Goal: Information Seeking & Learning: Compare options

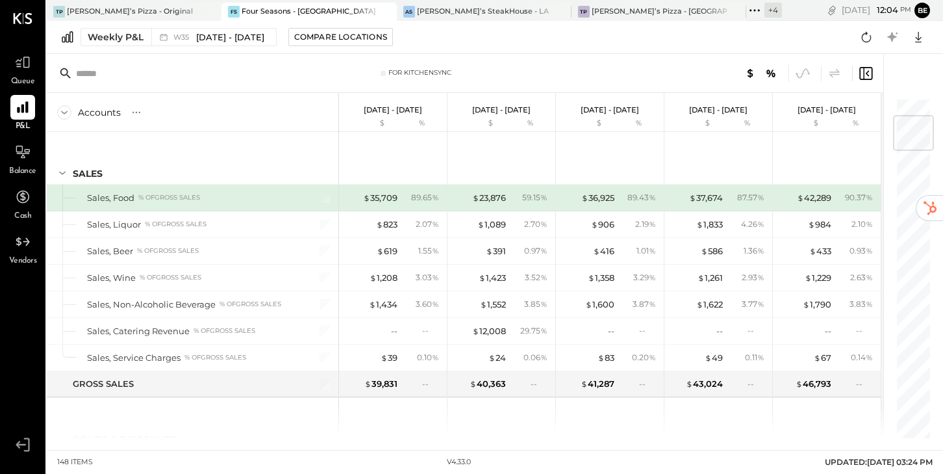
scroll to position [152, 0]
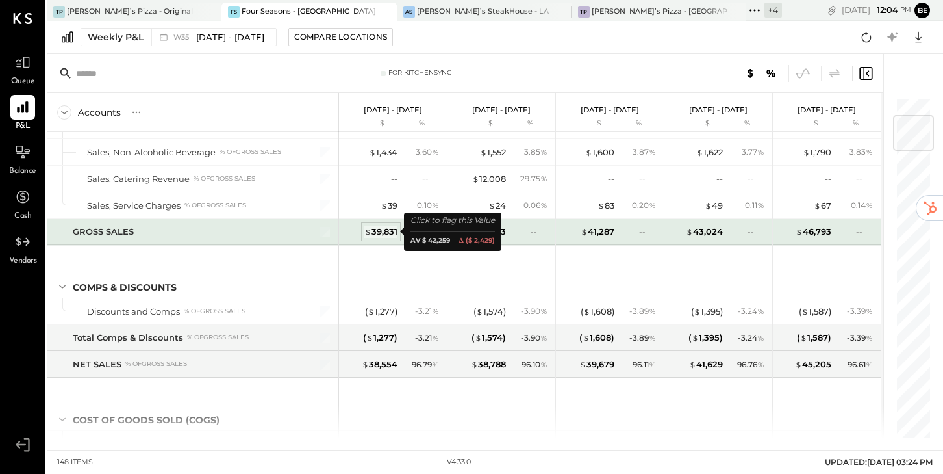
click at [383, 231] on div "$ 39,831" at bounding box center [380, 231] width 33 height 12
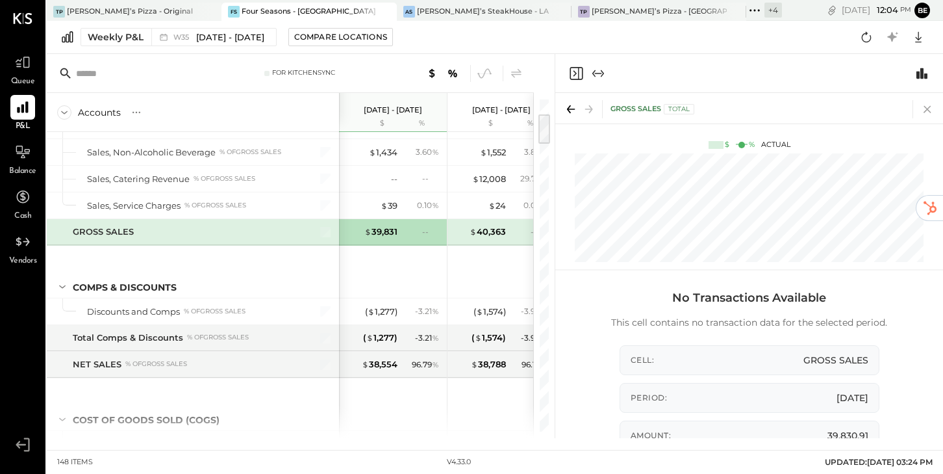
click at [930, 107] on icon at bounding box center [928, 109] width 18 height 18
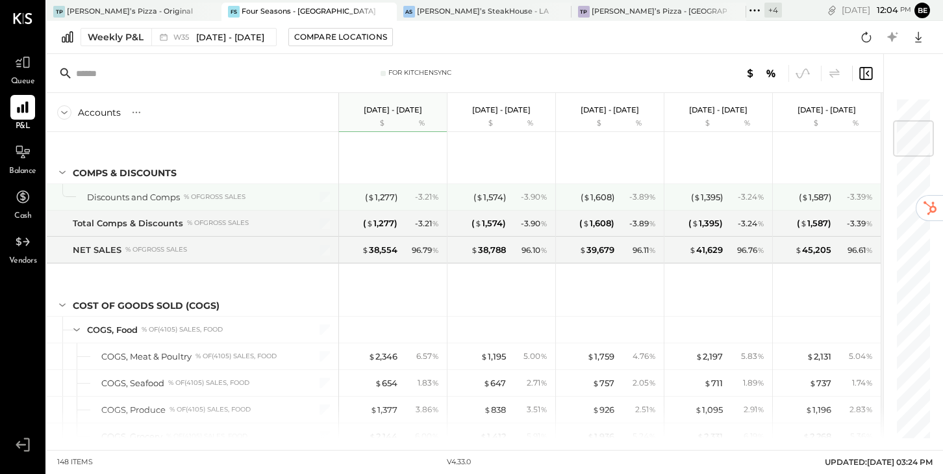
scroll to position [299, 0]
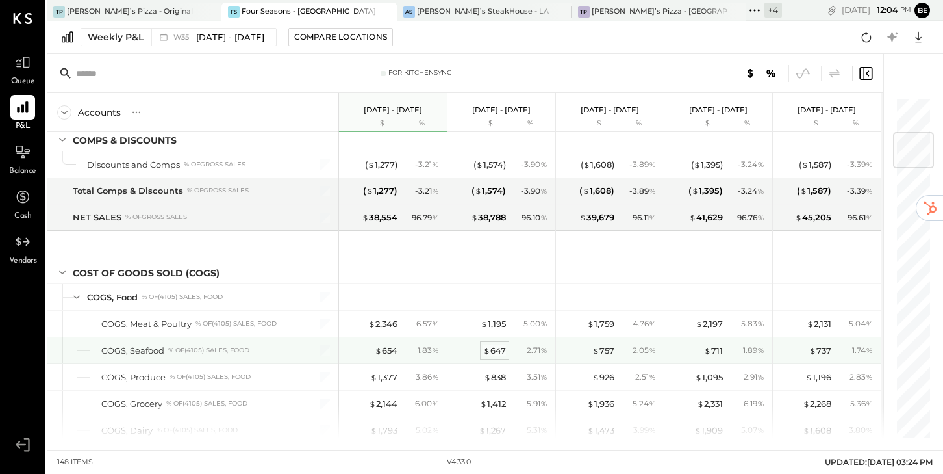
click at [496, 351] on div "$ 647" at bounding box center [494, 350] width 23 height 12
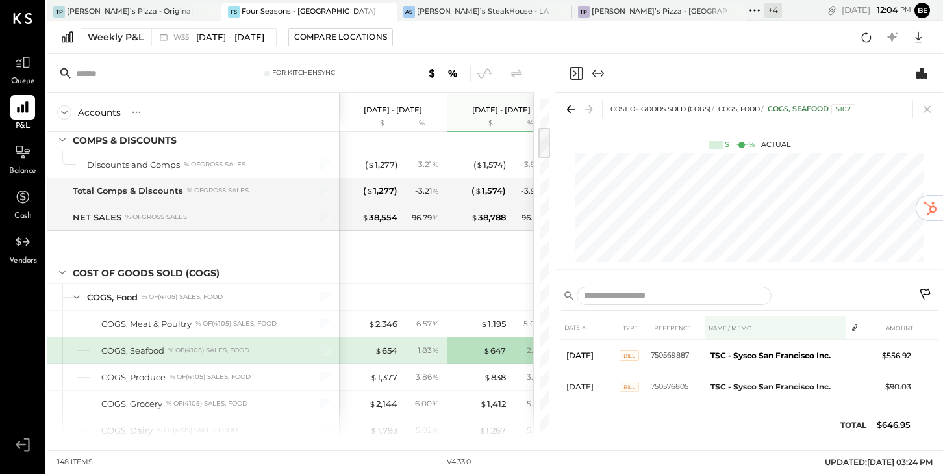
scroll to position [10, 0]
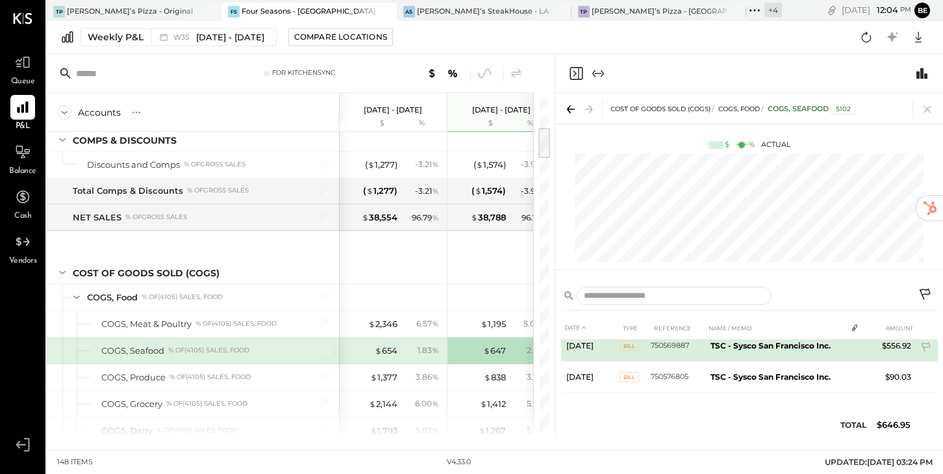
click at [627, 347] on span "Bill" at bounding box center [629, 345] width 19 height 10
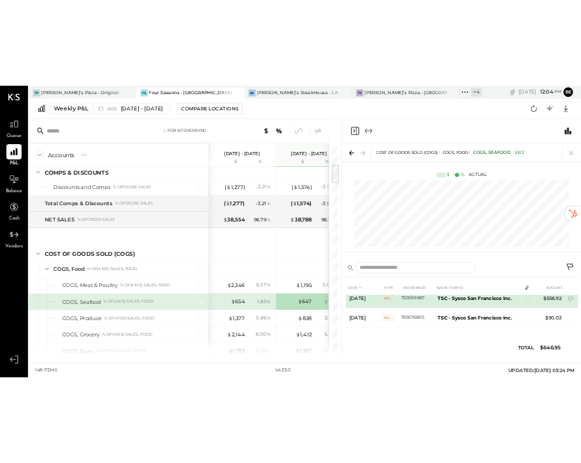
scroll to position [0, 0]
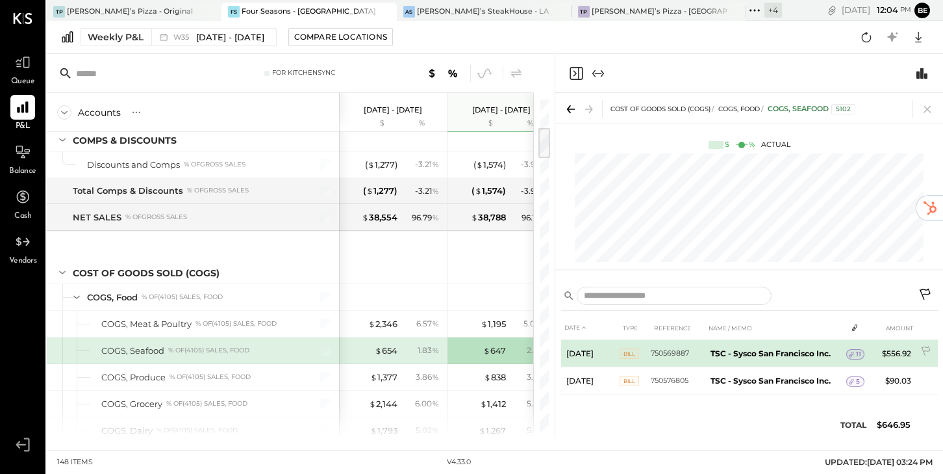
click at [856, 353] on span "11" at bounding box center [858, 354] width 5 height 9
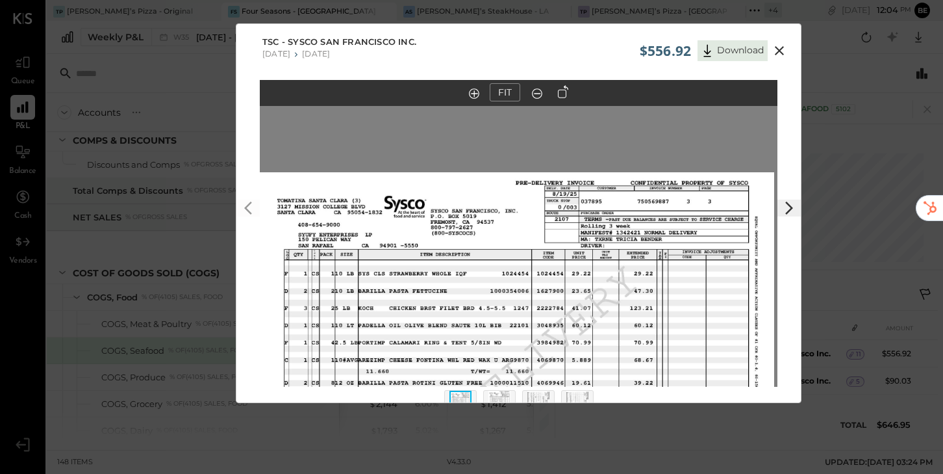
drag, startPoint x: 591, startPoint y: 216, endPoint x: 590, endPoint y: 463, distance: 246.9
click at [590, 457] on div "$556.92 Download TSC - Sysco San Francisco Inc. 07/21/2025 07/27/2025 FIT" at bounding box center [471, 237] width 943 height 474
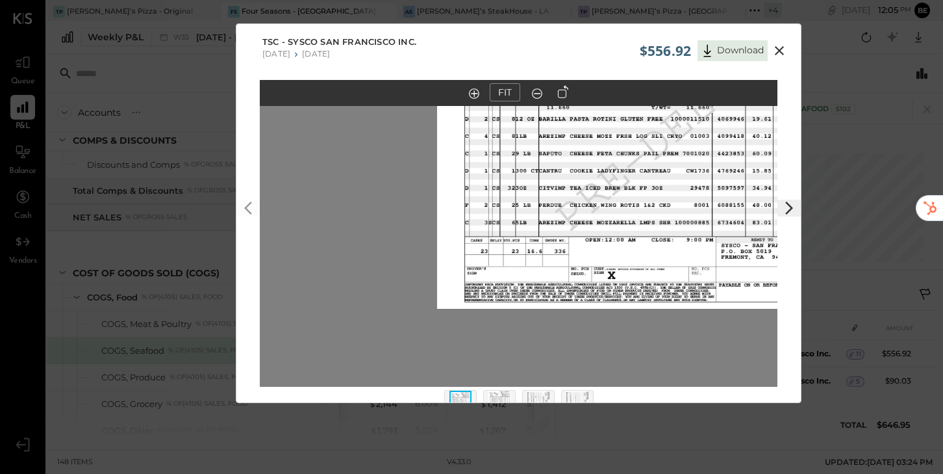
click at [780, 53] on icon at bounding box center [779, 50] width 9 height 9
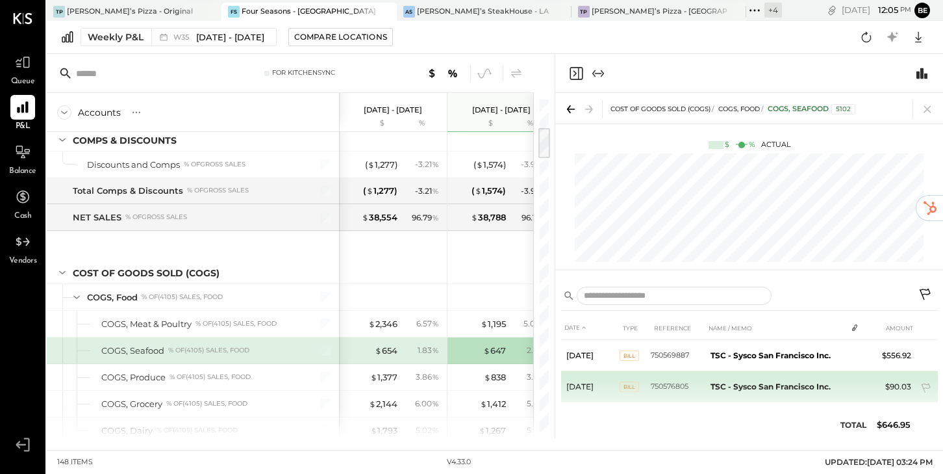
click at [631, 387] on span "Bill" at bounding box center [629, 386] width 19 height 10
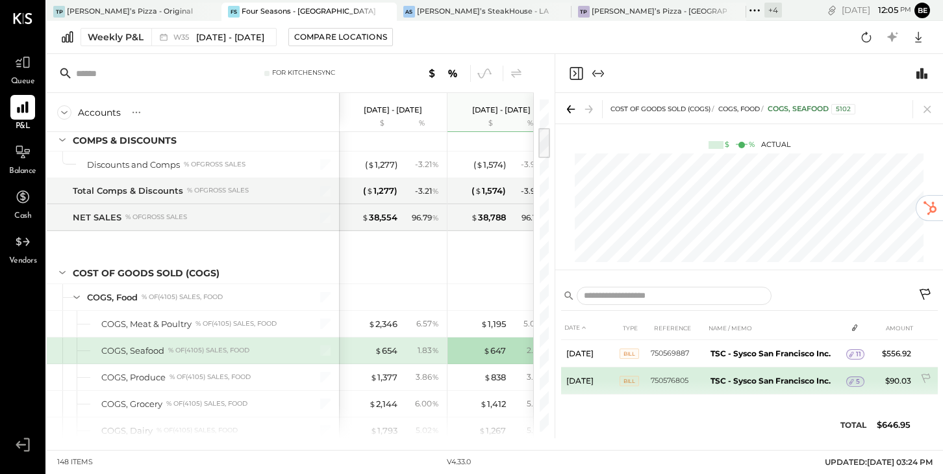
click at [860, 379] on div "5" at bounding box center [856, 381] width 18 height 10
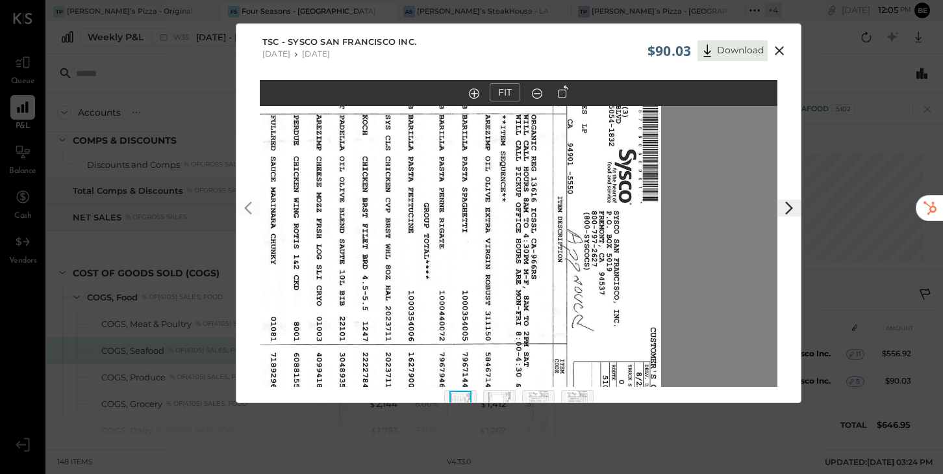
drag, startPoint x: 603, startPoint y: 205, endPoint x: 487, endPoint y: 333, distance: 172.0
click at [487, 333] on img at bounding box center [403, 343] width 518 height 732
click at [778, 49] on icon at bounding box center [780, 51] width 16 height 16
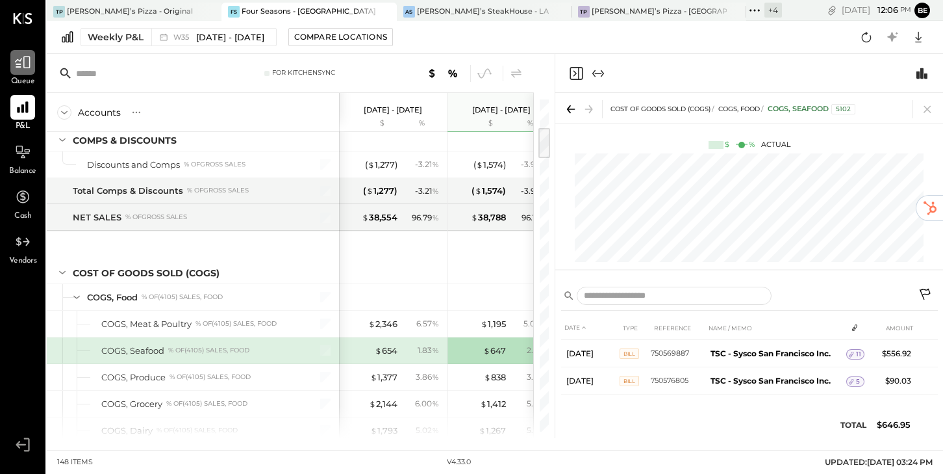
click at [23, 66] on icon at bounding box center [23, 63] width 16 height 12
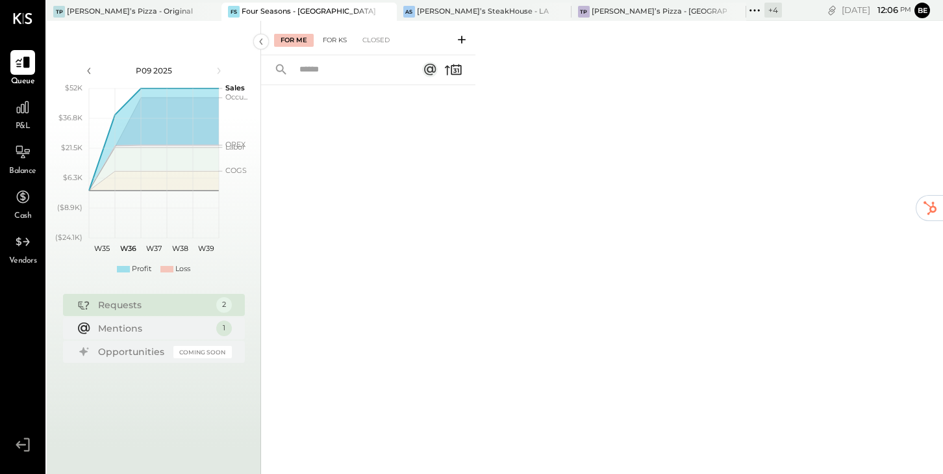
click at [337, 38] on div "For KS" at bounding box center [334, 40] width 37 height 13
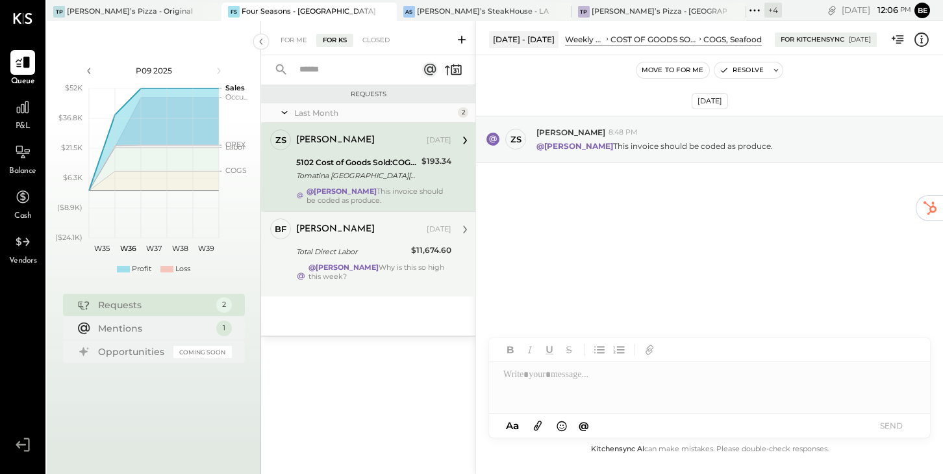
click at [365, 225] on div "Ben Faden" at bounding box center [360, 229] width 128 height 13
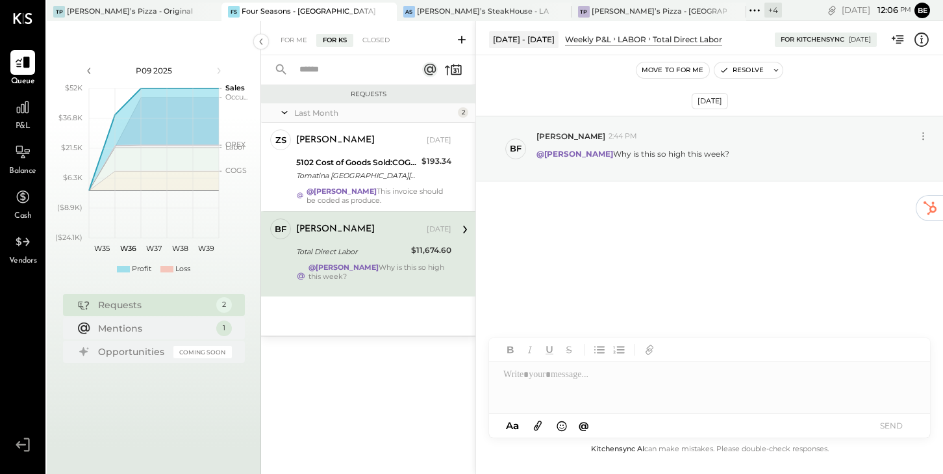
click at [406, 365] on div "Requests Last Month 2 ZS Zach S. Owner Zach S. Aug 07, 2025 5102 Cost of Goods …" at bounding box center [368, 262] width 214 height 354
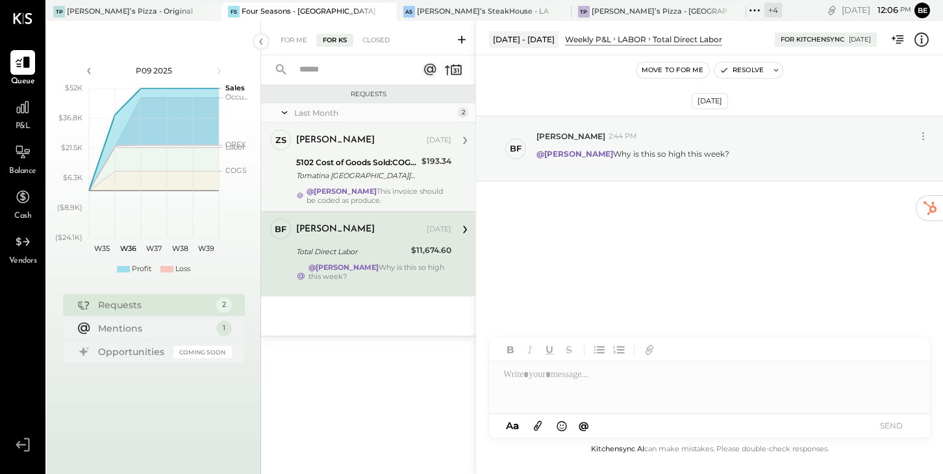
click at [363, 148] on div "Zach S. Aug 07, 2025" at bounding box center [373, 140] width 155 height 18
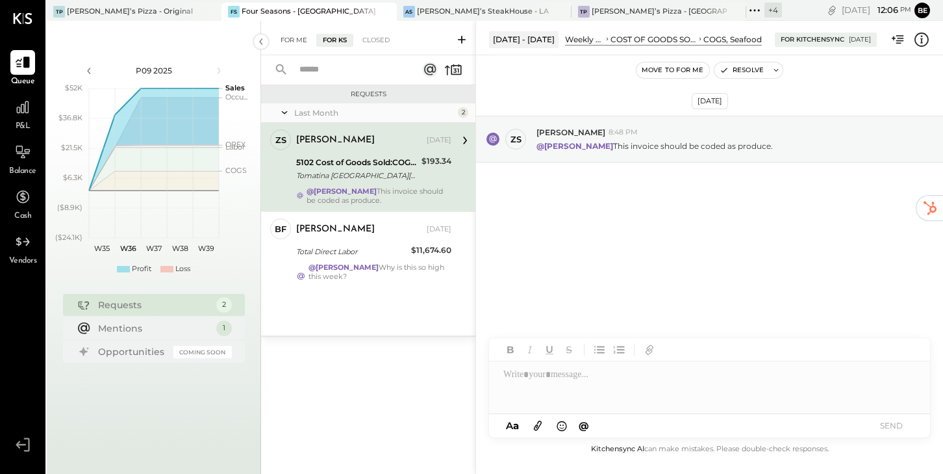
click at [293, 36] on div "For Me" at bounding box center [294, 40] width 40 height 13
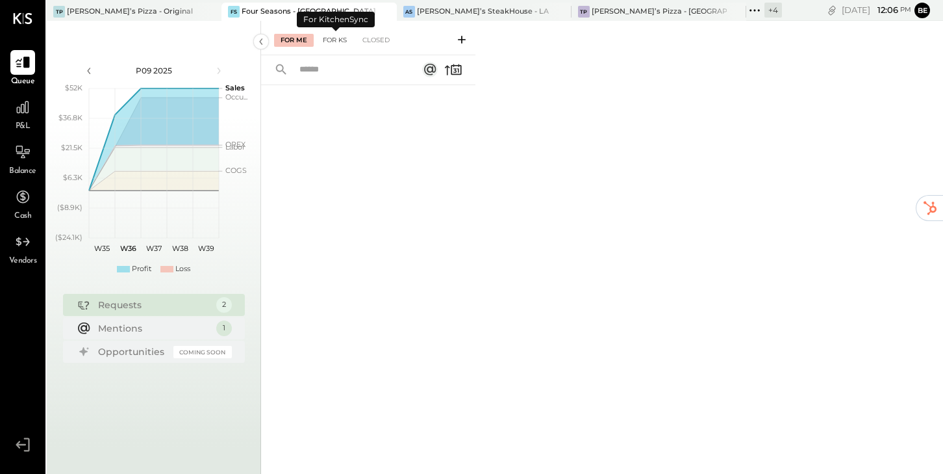
click at [335, 40] on div "For KS" at bounding box center [334, 40] width 37 height 13
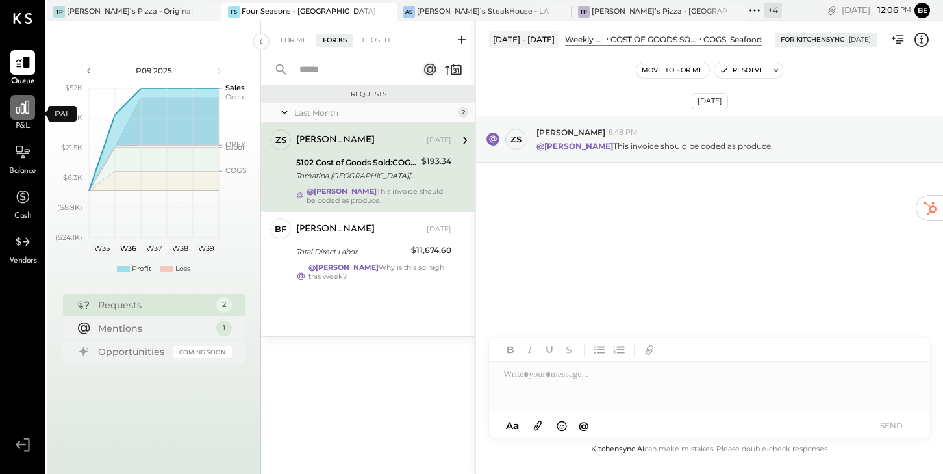
click at [23, 111] on icon at bounding box center [22, 107] width 17 height 17
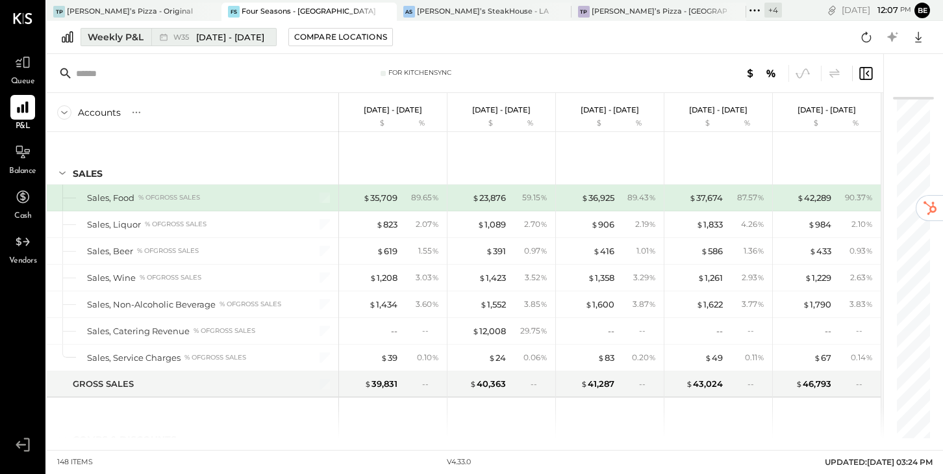
click at [229, 40] on span "Aug 25 - 31, 2025" at bounding box center [230, 37] width 68 height 12
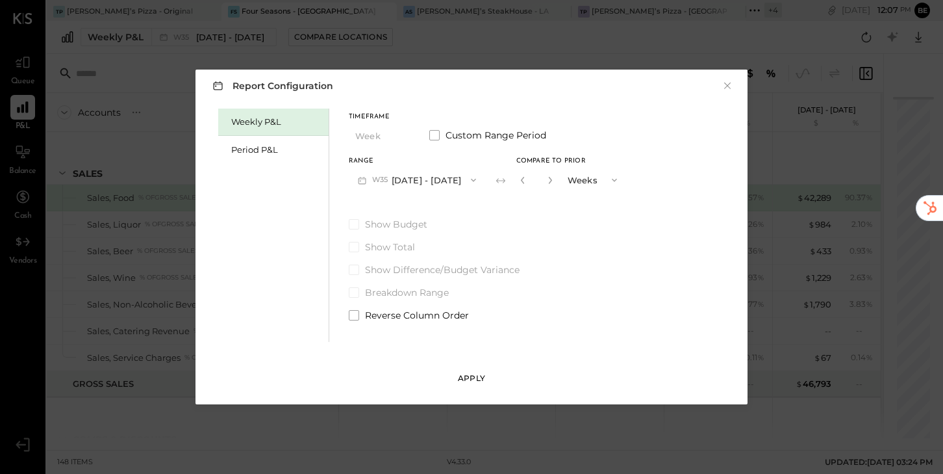
click at [474, 378] on div "Apply" at bounding box center [471, 377] width 27 height 11
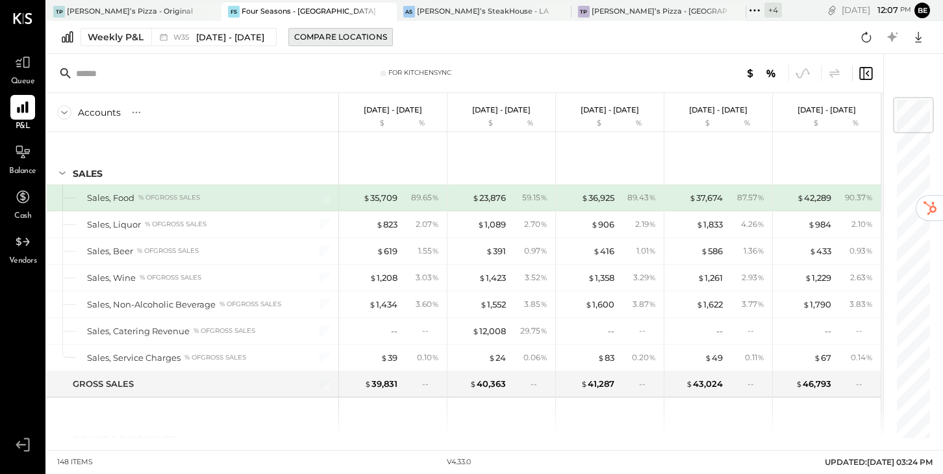
click at [342, 39] on div "Compare Locations" at bounding box center [340, 36] width 93 height 11
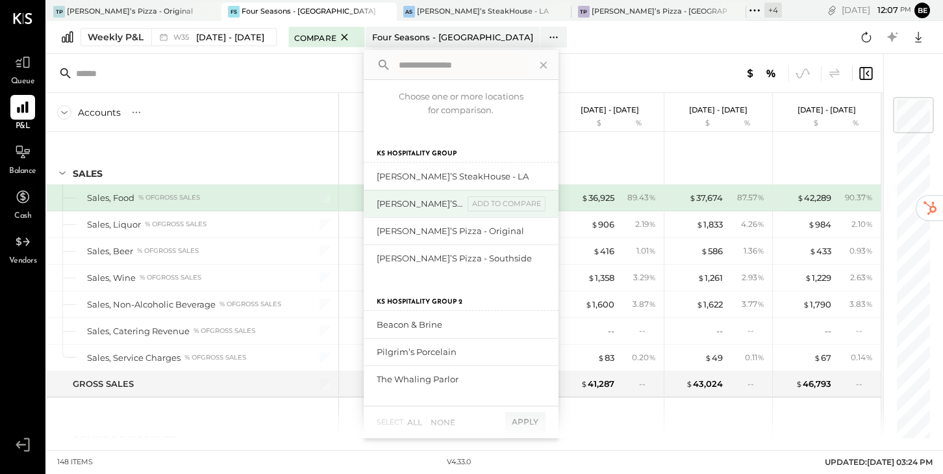
click at [395, 201] on div "[PERSON_NAME]’s Pizza - [GEOGRAPHIC_DATA]" at bounding box center [420, 204] width 87 height 12
click at [500, 204] on div "add to compare" at bounding box center [507, 204] width 78 height 16
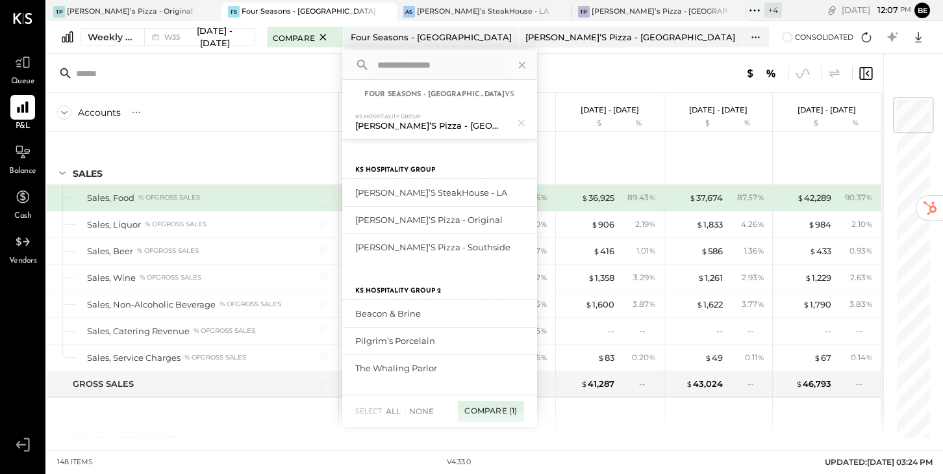
click at [513, 411] on div "Compare (1)" at bounding box center [491, 411] width 66 height 21
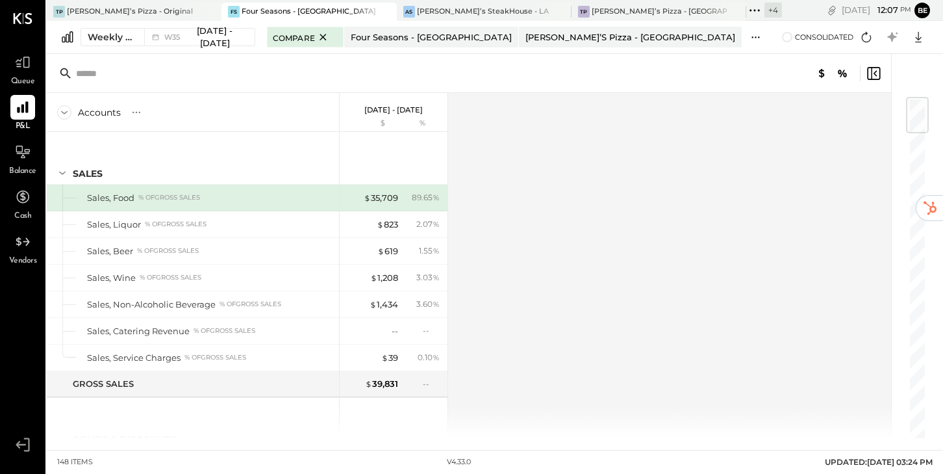
click at [749, 40] on icon at bounding box center [756, 38] width 14 height 14
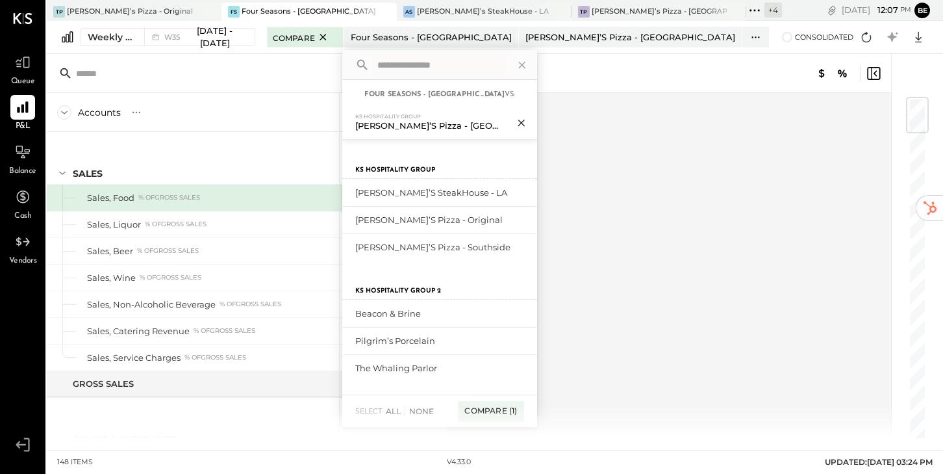
click at [530, 123] on icon at bounding box center [521, 122] width 17 height 17
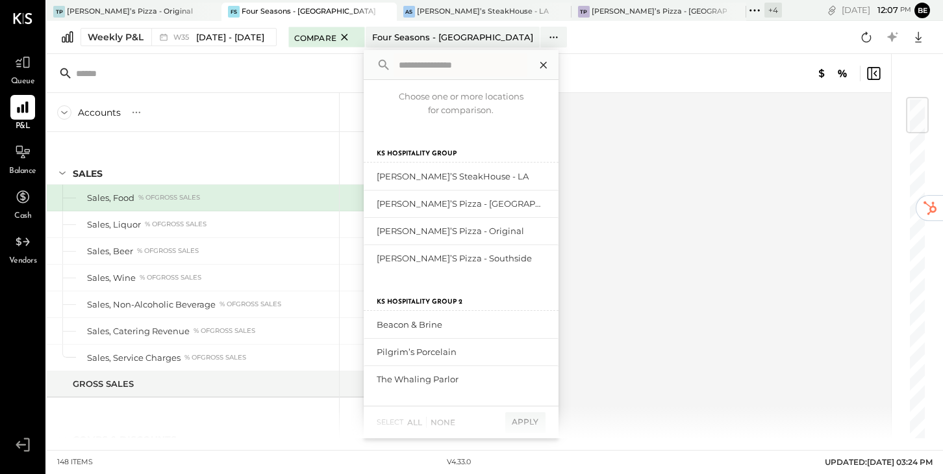
click at [550, 66] on icon at bounding box center [543, 65] width 17 height 17
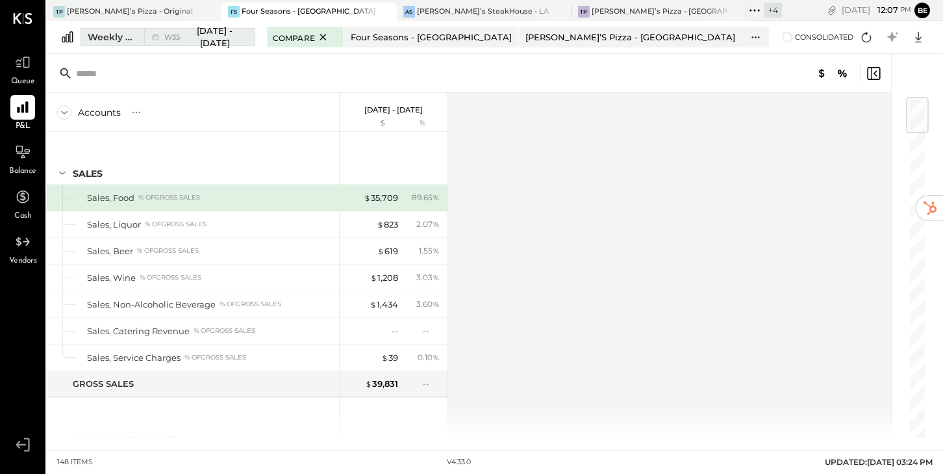
click at [203, 35] on span "Aug 25 - 31, 2025" at bounding box center [215, 37] width 56 height 24
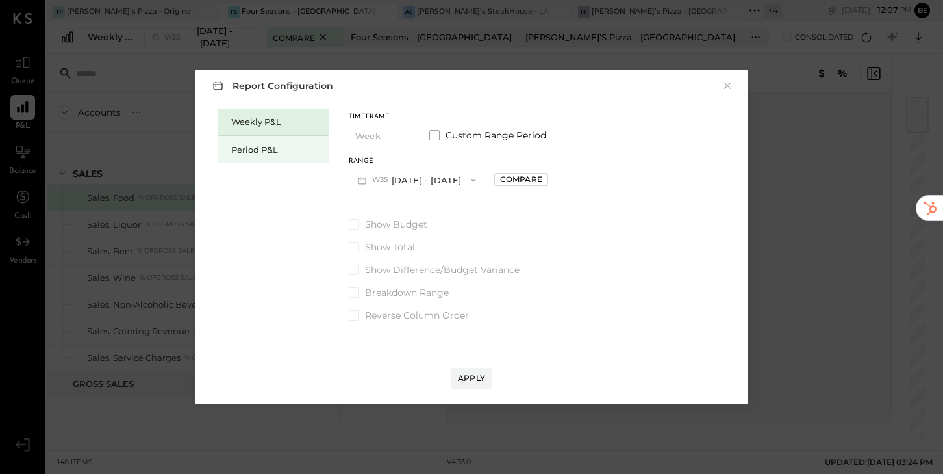
click at [248, 156] on div "Period P&L" at bounding box center [273, 149] width 110 height 27
click at [478, 183] on icon "button" at bounding box center [472, 180] width 10 height 10
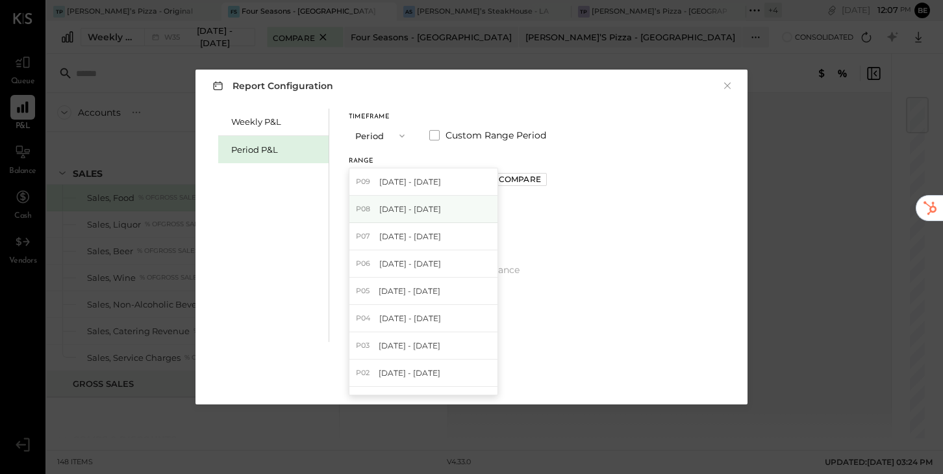
click at [441, 210] on span "[DATE] - [DATE]" at bounding box center [410, 208] width 62 height 11
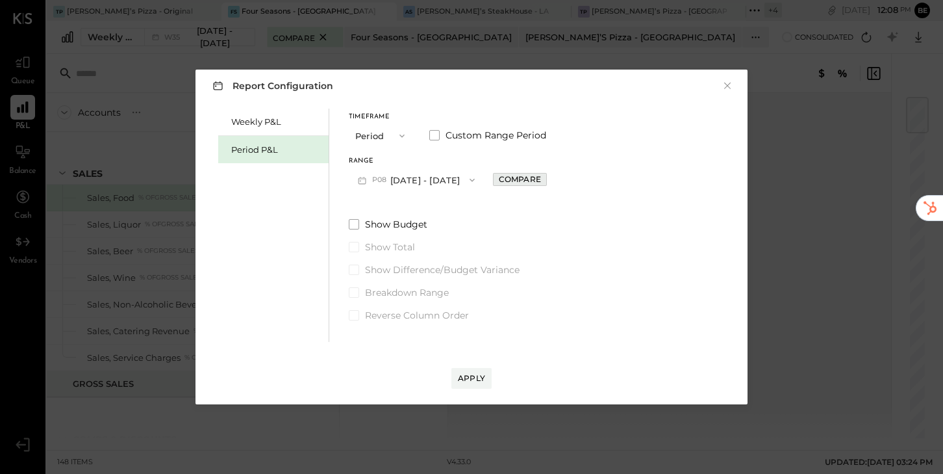
click at [541, 179] on div "Compare" at bounding box center [520, 178] width 42 height 11
click at [553, 179] on icon "button" at bounding box center [549, 180] width 8 height 8
click at [609, 183] on button "Periods" at bounding box center [592, 180] width 65 height 24
click at [592, 207] on span "Years" at bounding box center [580, 203] width 21 height 8
click at [526, 180] on icon "button" at bounding box center [522, 180] width 8 height 8
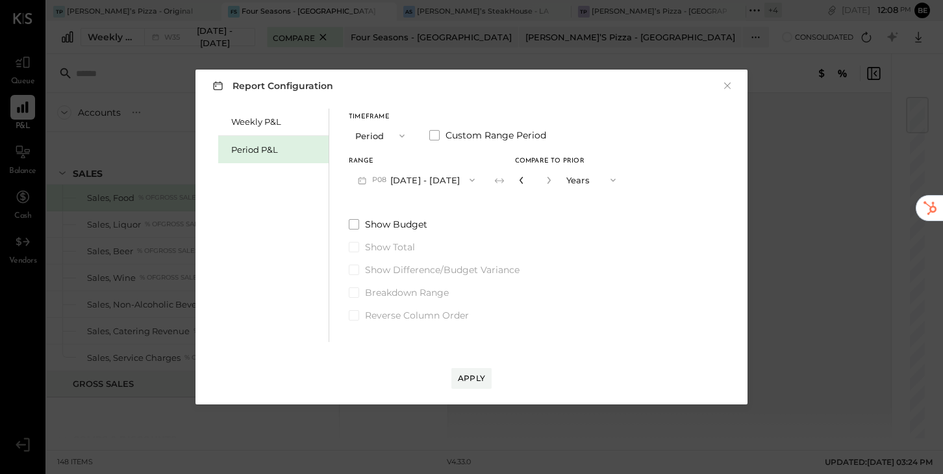
type input "*"
click at [478, 377] on div "Apply" at bounding box center [471, 377] width 27 height 11
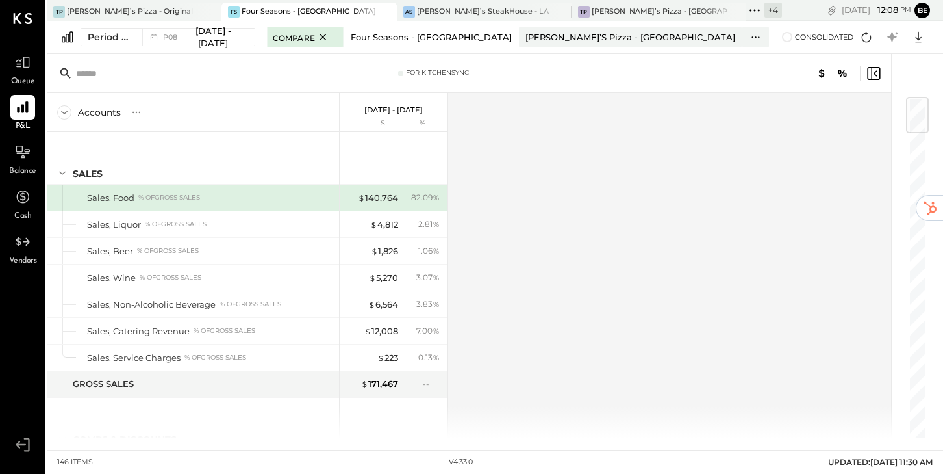
click at [453, 36] on div "Four Seasons - [GEOGRAPHIC_DATA]" at bounding box center [431, 37] width 161 height 12
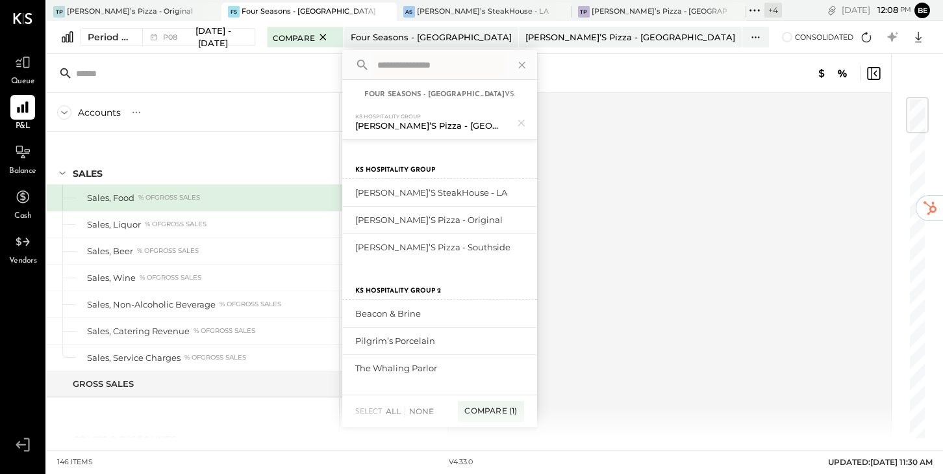
click at [617, 66] on div at bounding box center [733, 74] width 298 height 16
click at [531, 59] on icon at bounding box center [522, 65] width 17 height 17
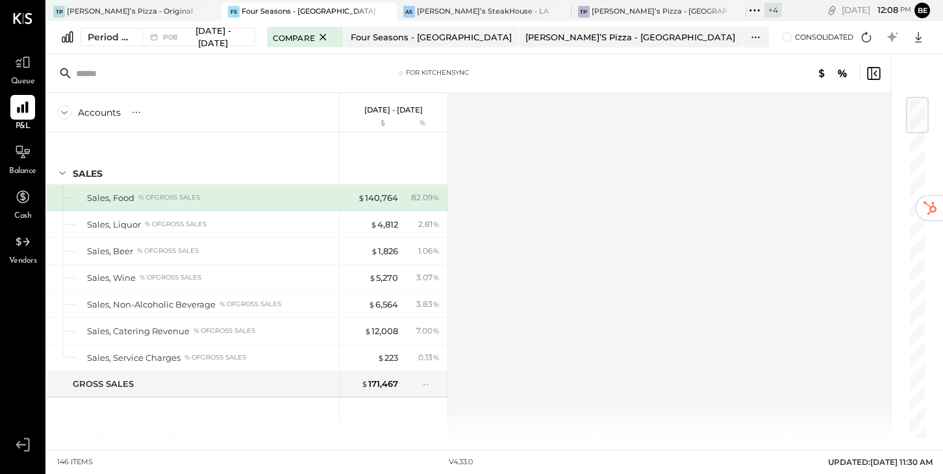
click at [377, 9] on icon at bounding box center [385, 12] width 16 height 16
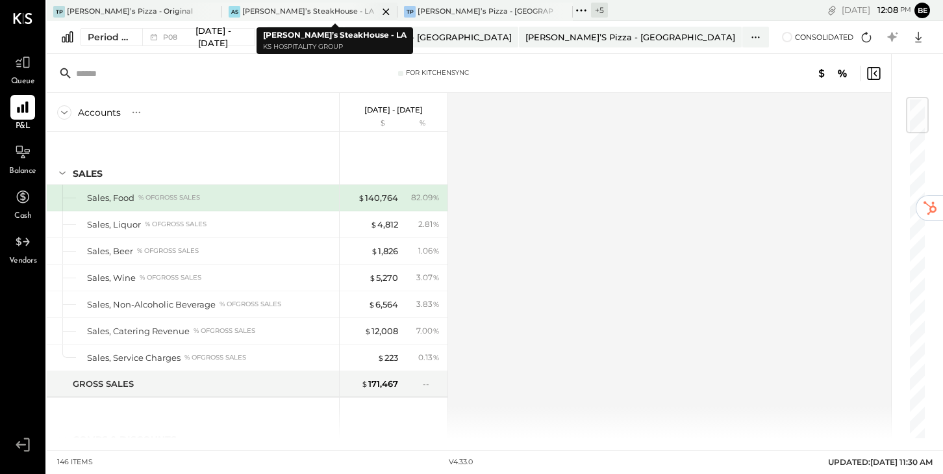
click at [327, 12] on div "AS Alex’s SteakHouse - LA" at bounding box center [300, 12] width 156 height 12
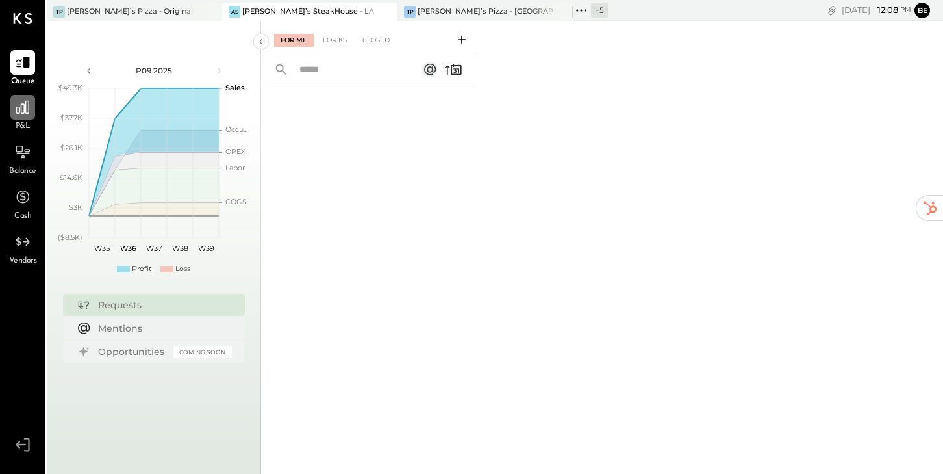
click at [19, 113] on icon at bounding box center [22, 107] width 13 height 13
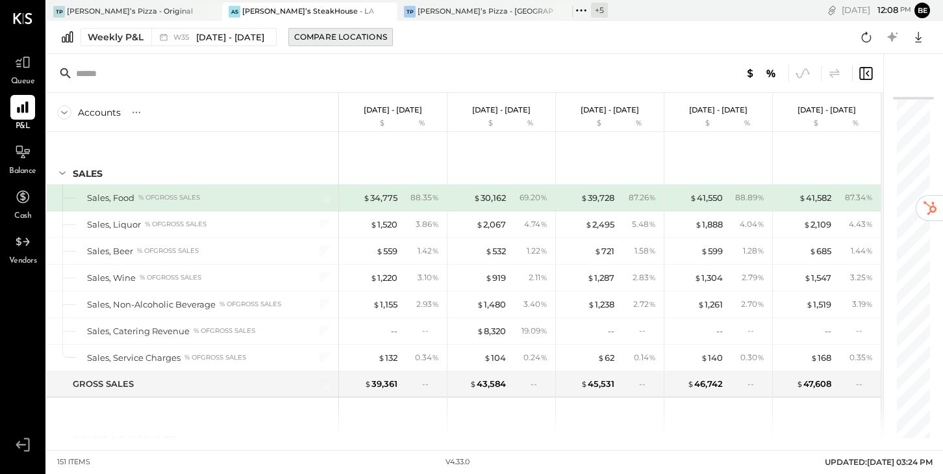
click at [376, 39] on div "Compare Locations" at bounding box center [340, 36] width 93 height 11
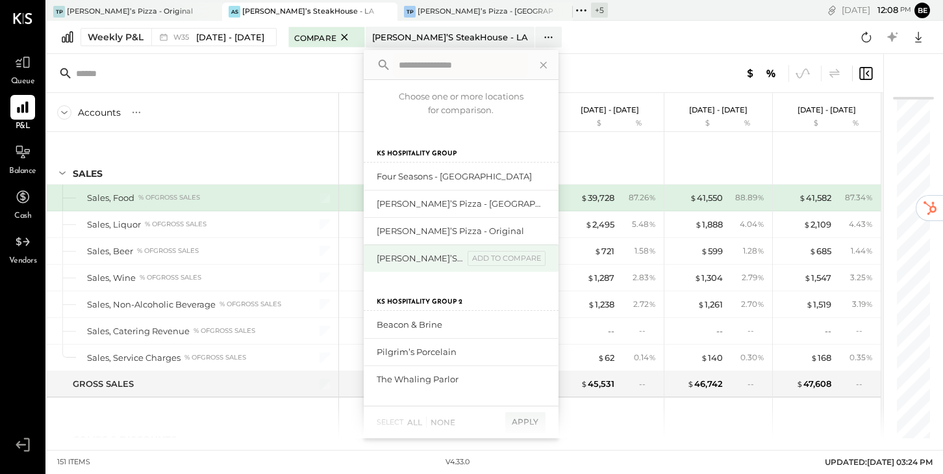
click at [404, 256] on div "[PERSON_NAME]’s Pizza - Southside" at bounding box center [420, 258] width 87 height 12
click at [491, 260] on div "add to compare" at bounding box center [507, 259] width 78 height 16
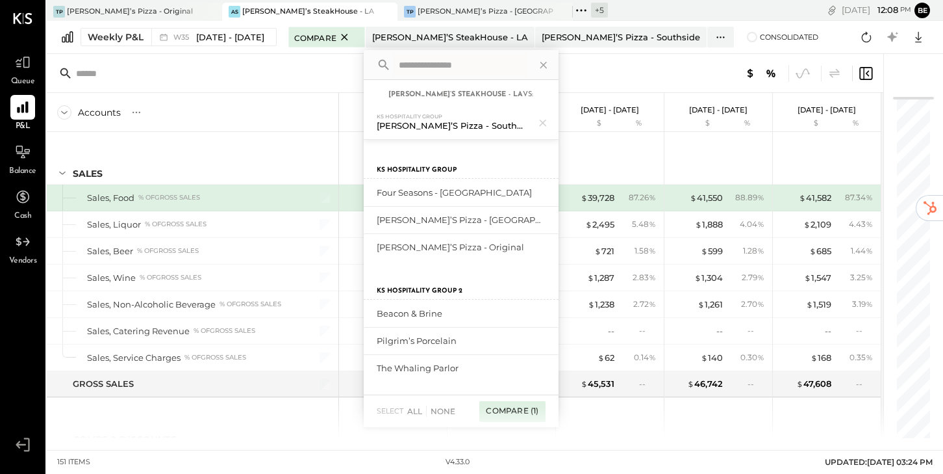
click at [516, 411] on div "Compare (1)" at bounding box center [512, 411] width 66 height 21
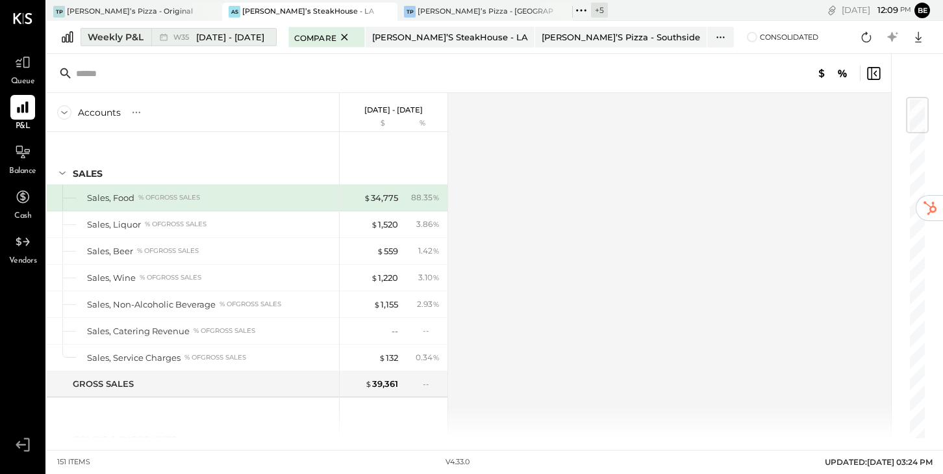
click at [231, 40] on span "Aug 25 - 31, 2025" at bounding box center [230, 37] width 68 height 12
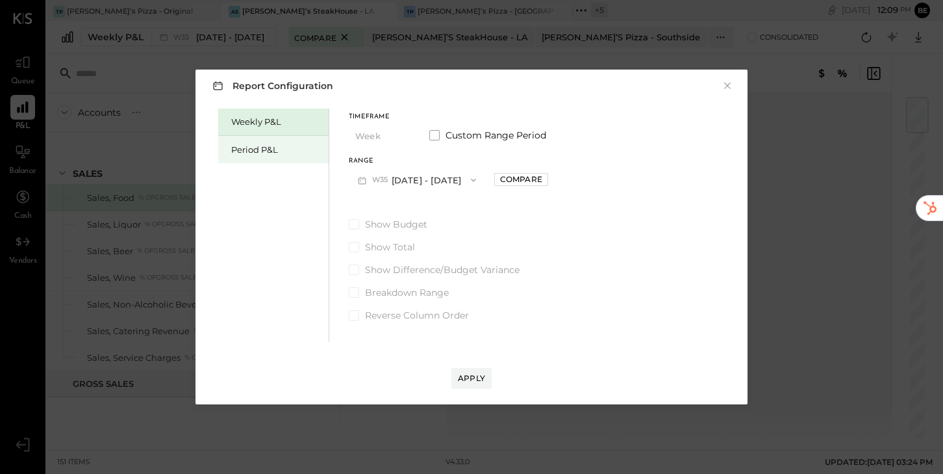
click at [272, 151] on div "Period P&L" at bounding box center [276, 150] width 91 height 12
click at [465, 183] on button "P09 Aug 25 - Sep 28, 2025" at bounding box center [416, 180] width 135 height 24
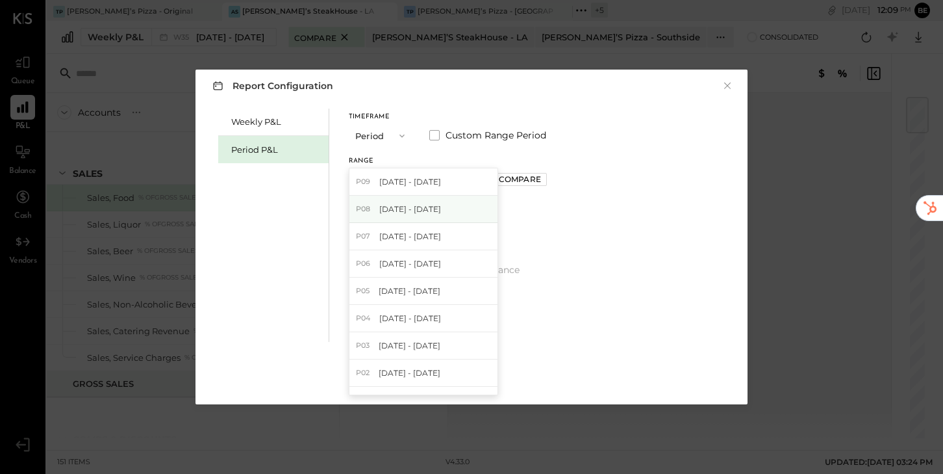
click at [441, 212] on span "[DATE] - [DATE]" at bounding box center [410, 208] width 62 height 11
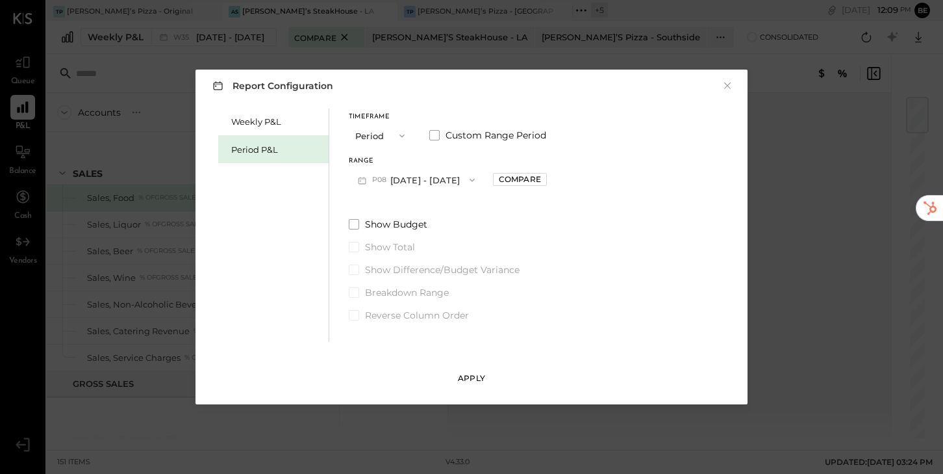
click at [470, 377] on div "Apply" at bounding box center [471, 377] width 27 height 11
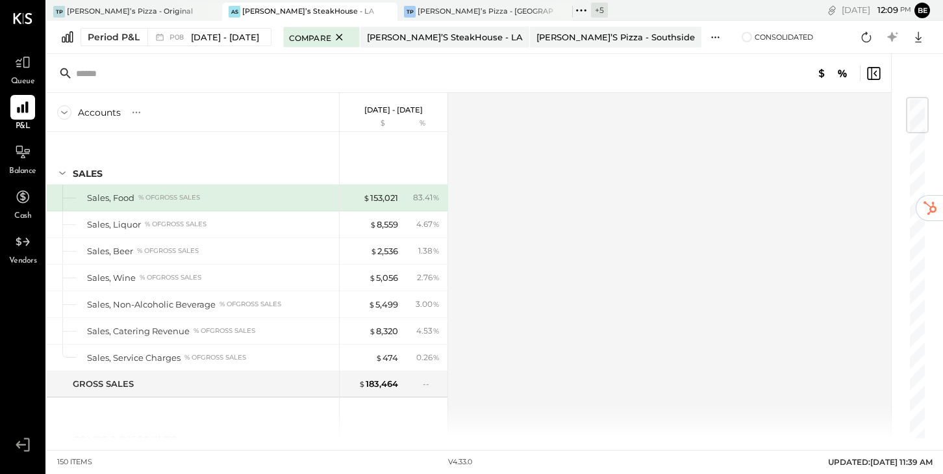
click at [709, 34] on icon at bounding box center [716, 38] width 14 height 14
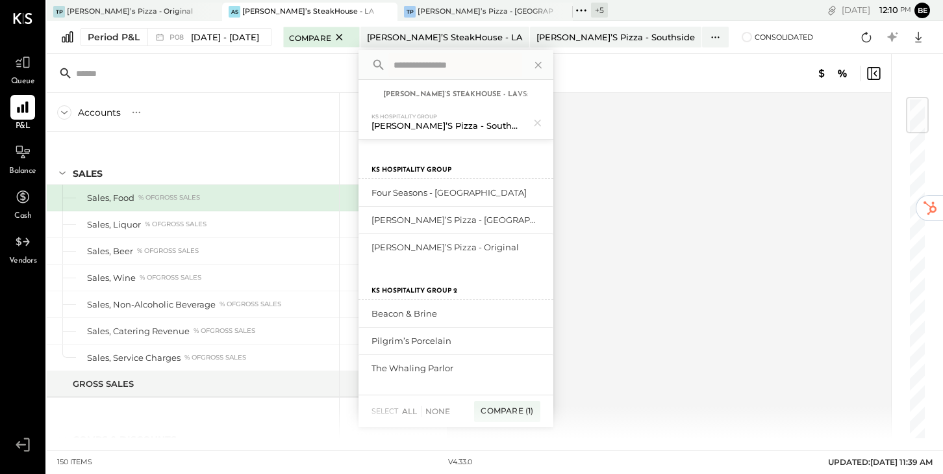
click at [646, 139] on div "Accounts S % GL [DATE] - [DATE] $ % SALES Sales, Food % of GROSS SALES Sales, L…" at bounding box center [470, 265] width 847 height 345
click at [541, 64] on icon at bounding box center [538, 65] width 6 height 6
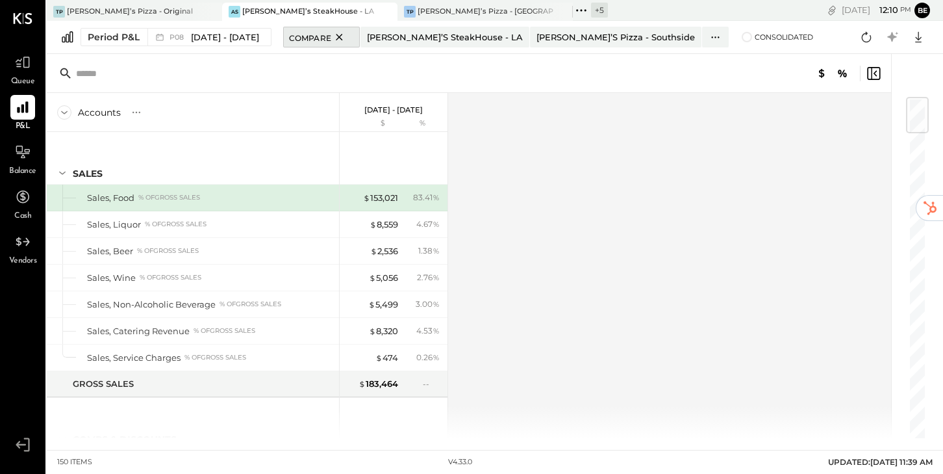
click at [348, 36] on icon at bounding box center [339, 37] width 16 height 16
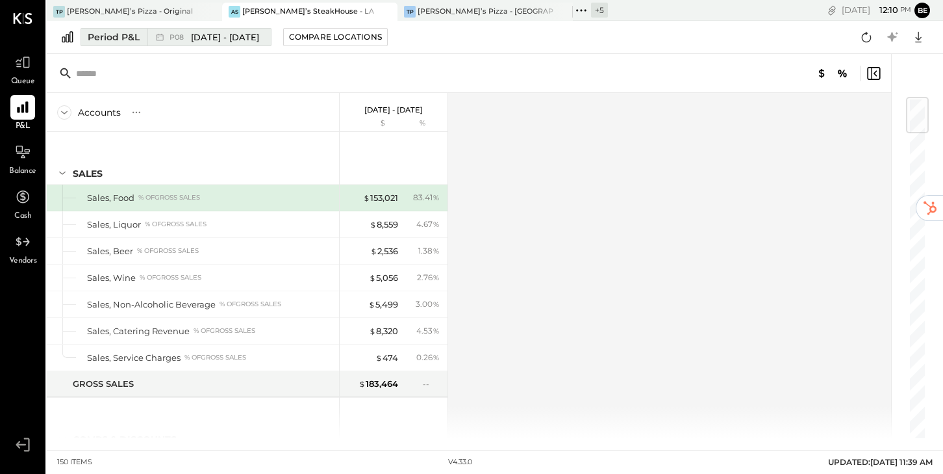
click at [257, 31] on span "[DATE] - [DATE]" at bounding box center [225, 37] width 68 height 12
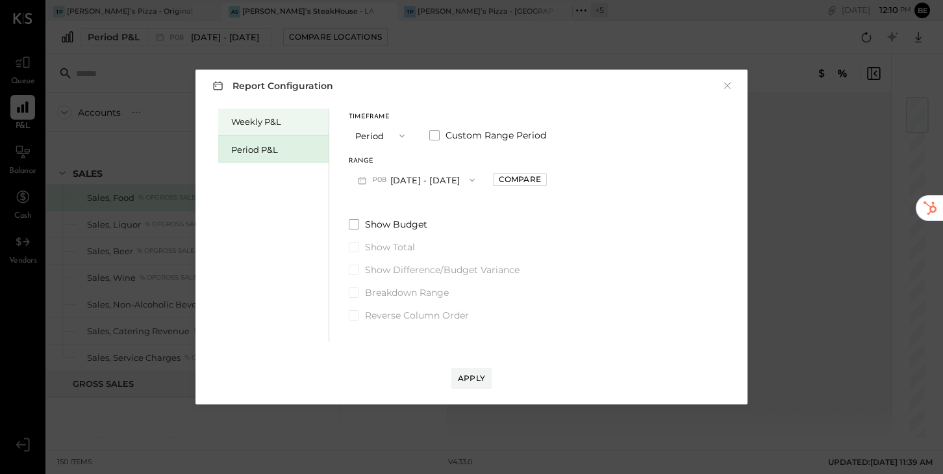
click at [246, 114] on div "Weekly P&L" at bounding box center [273, 122] width 110 height 27
click at [268, 150] on div "Period P&L" at bounding box center [276, 150] width 91 height 12
click at [478, 177] on icon "button" at bounding box center [472, 180] width 10 height 10
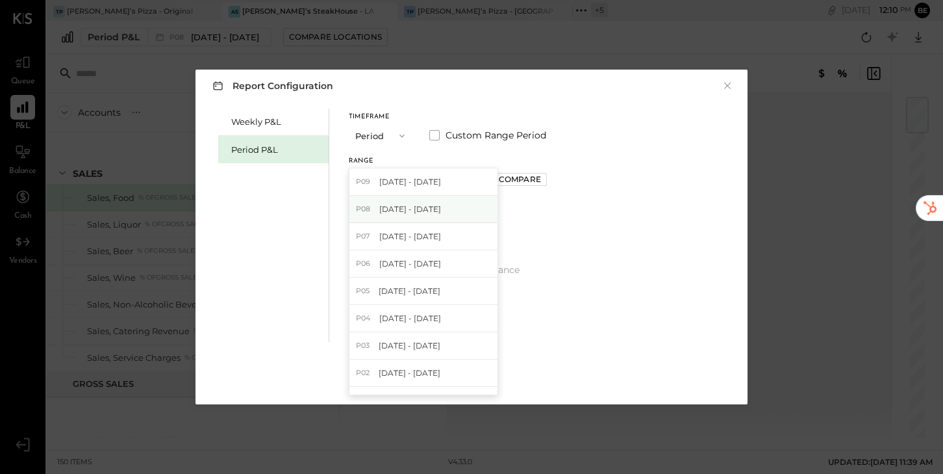
click at [465, 209] on div "P08 Jul 28 - Aug 24, 2025" at bounding box center [424, 209] width 148 height 27
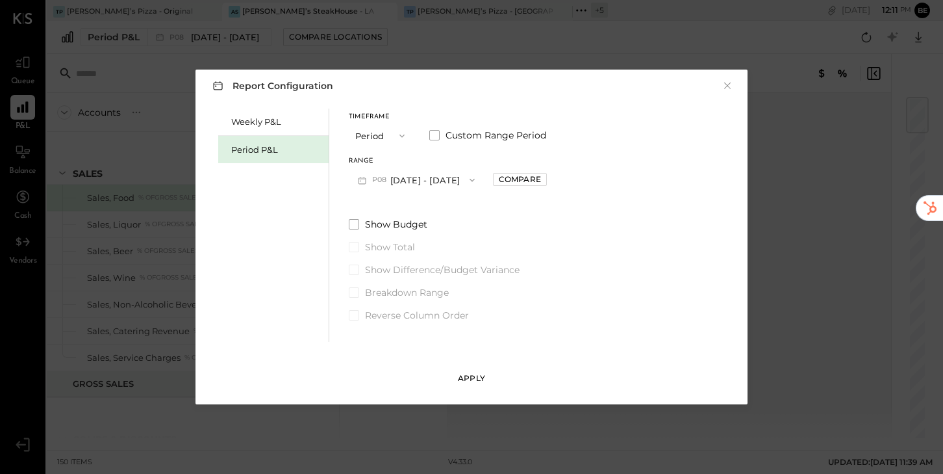
click at [470, 373] on div "Apply" at bounding box center [471, 377] width 27 height 11
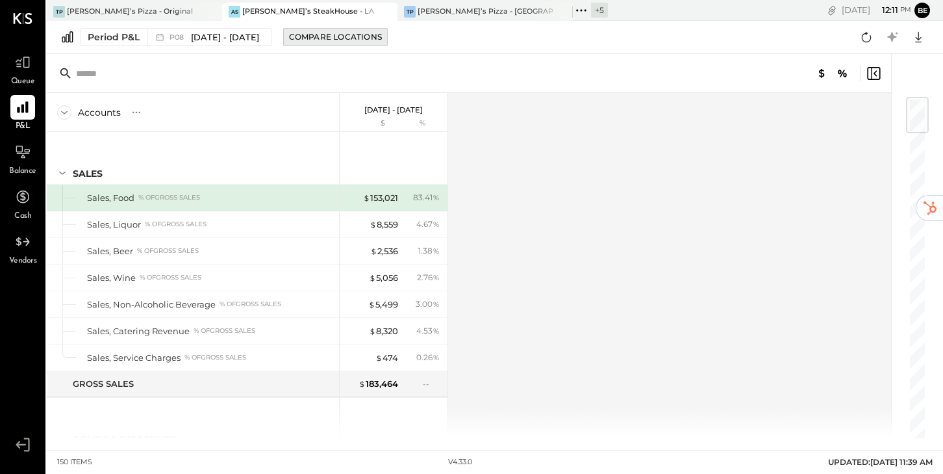
click at [376, 38] on div "Compare Locations" at bounding box center [335, 36] width 93 height 11
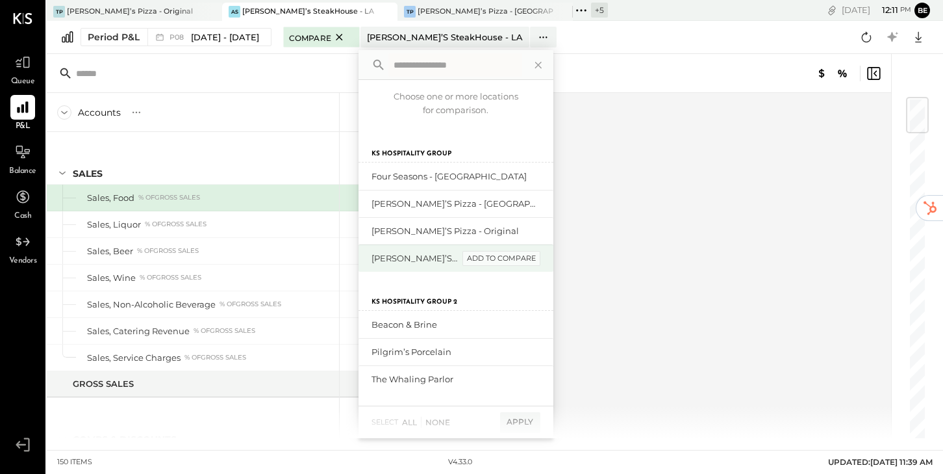
click at [511, 258] on div "add to compare" at bounding box center [502, 259] width 78 height 16
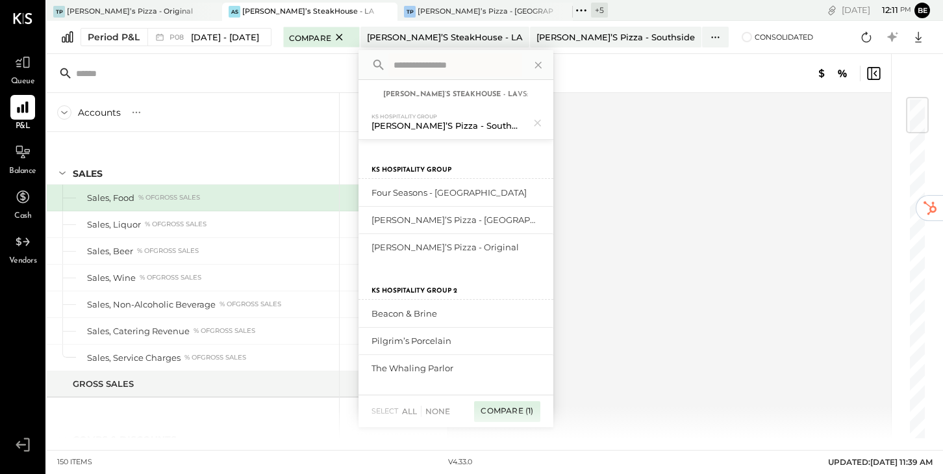
click at [523, 415] on div "Compare (1)" at bounding box center [507, 411] width 66 height 21
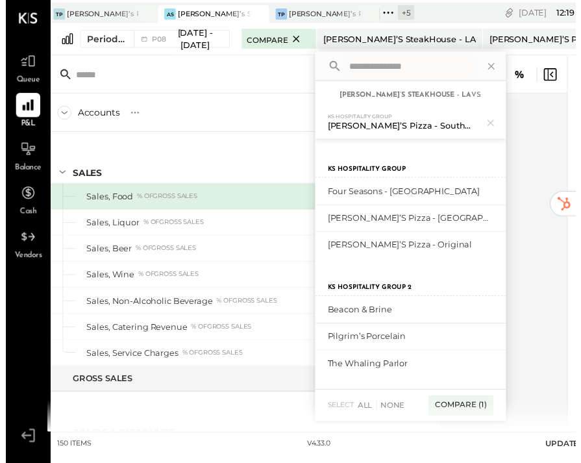
click at [529, 144] on div "Accounts S % GL [DATE] - [DATE] $ % SALES Sales, Food % of GROSS SALES Sales, L…" at bounding box center [308, 268] width 533 height 345
click at [492, 66] on icon at bounding box center [495, 67] width 6 height 6
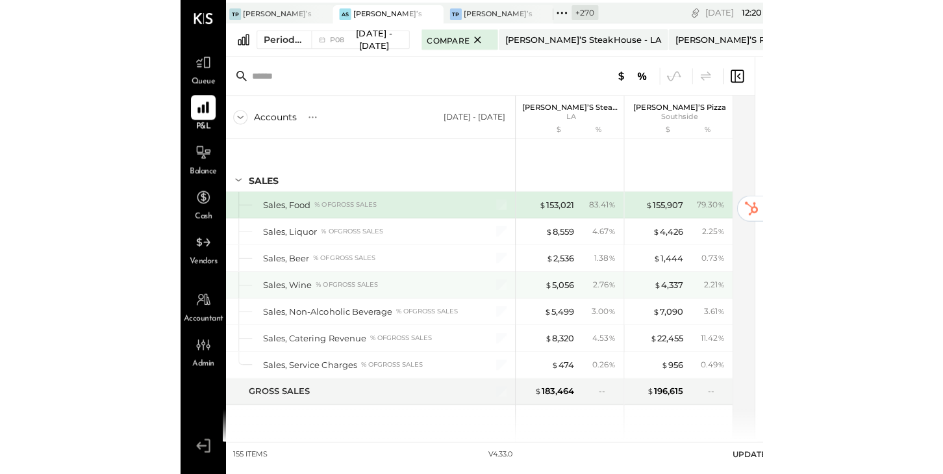
scroll to position [2, 0]
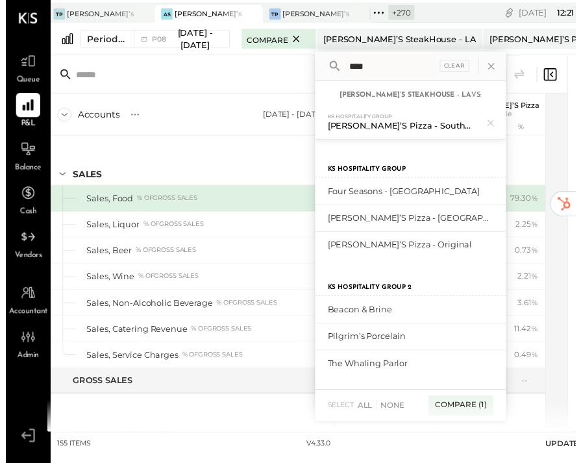
type input "****"
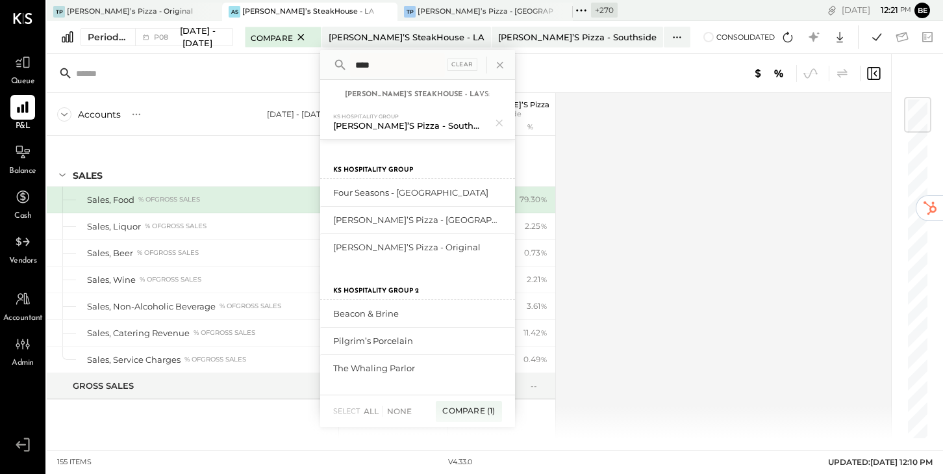
click at [582, 185] on div "Accounts S % GL Jul 28 - Aug 24, 2025 Alex’s SteakHouse LA $ % Tony’s Pizza Sou…" at bounding box center [470, 265] width 847 height 345
click at [509, 62] on icon at bounding box center [500, 65] width 17 height 17
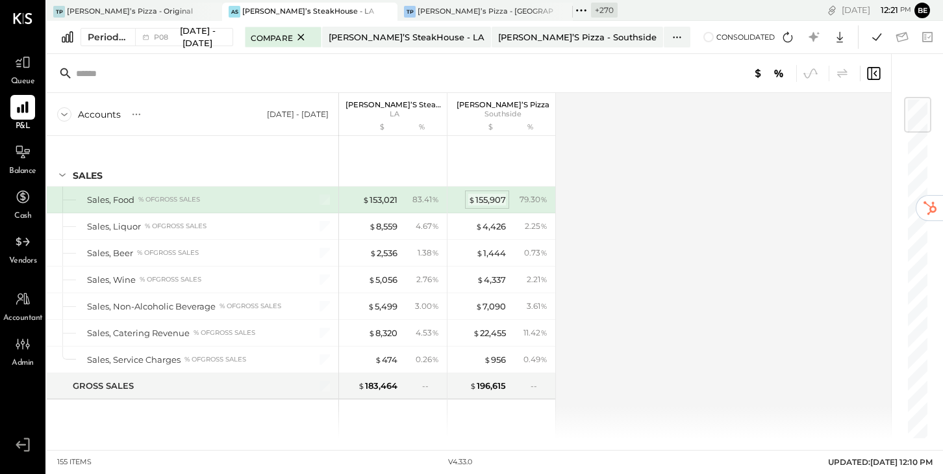
click at [492, 194] on div "$ 155,907" at bounding box center [487, 200] width 38 height 12
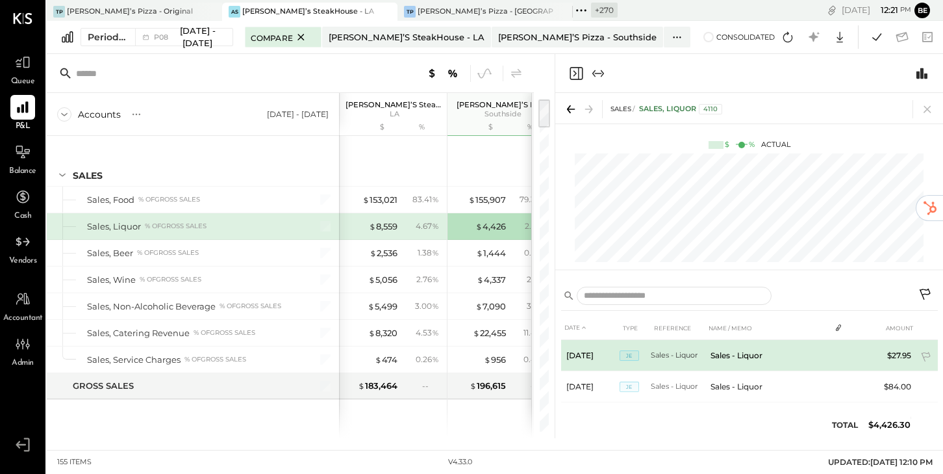
click at [582, 354] on span "JE" at bounding box center [629, 355] width 19 height 10
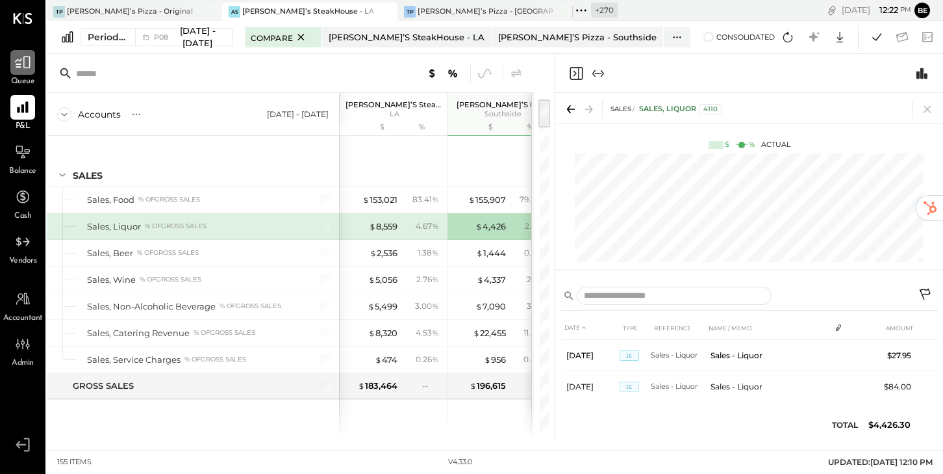
click at [32, 64] on div at bounding box center [22, 62] width 25 height 25
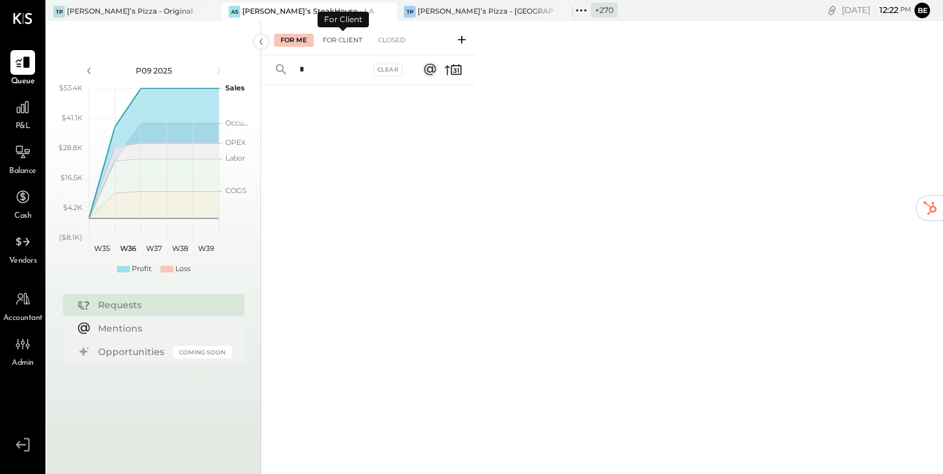
click at [342, 43] on div "For Client" at bounding box center [342, 40] width 53 height 13
click at [318, 77] on input "*" at bounding box center [331, 69] width 79 height 21
type input "*"
click at [297, 40] on div "For Me" at bounding box center [294, 40] width 40 height 13
click at [329, 70] on input "text" at bounding box center [351, 69] width 118 height 21
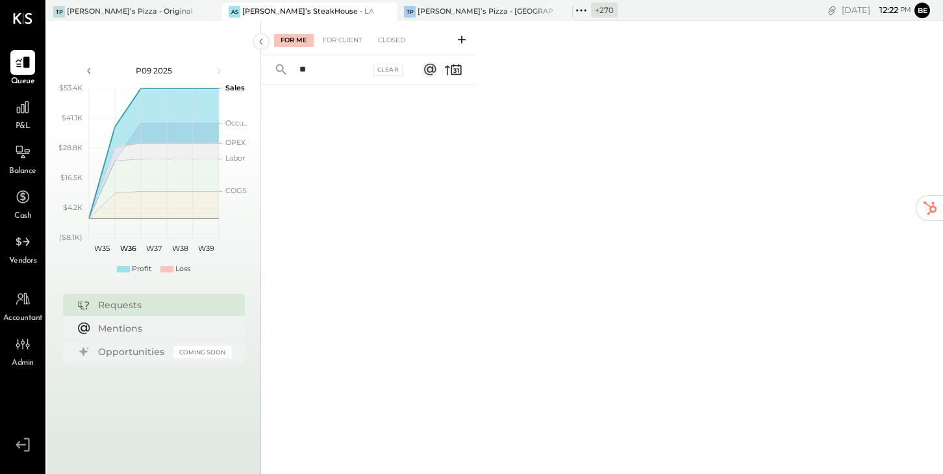
type input "*"
click at [431, 66] on rect at bounding box center [430, 70] width 16 height 16
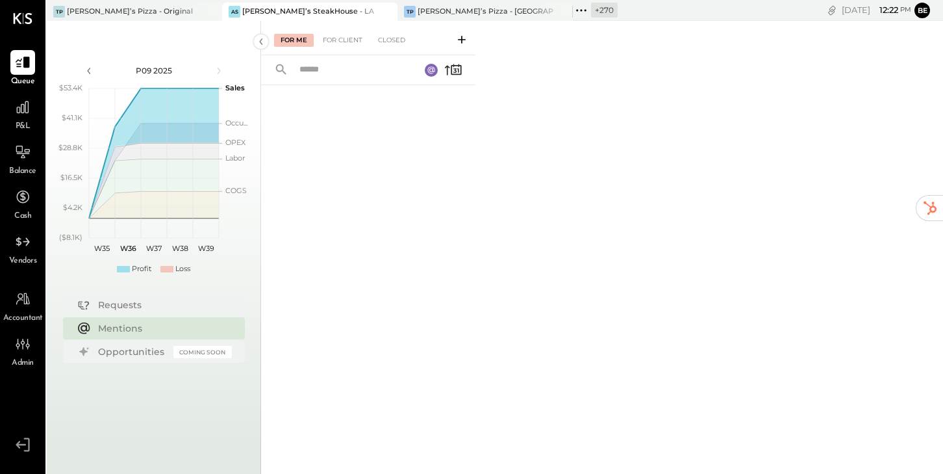
click at [326, 68] on input "text" at bounding box center [352, 69] width 120 height 21
click at [461, 36] on icon at bounding box center [462, 40] width 8 height 8
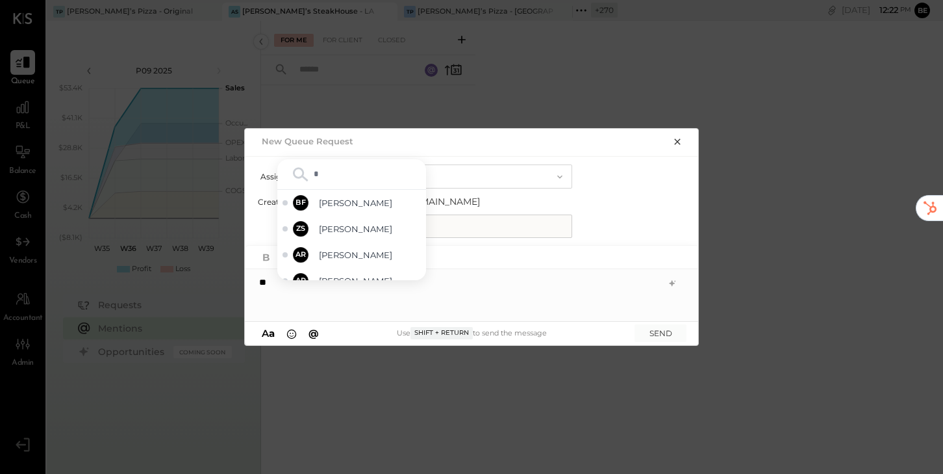
type input "**"
click at [342, 204] on span "Alex Racioppi" at bounding box center [370, 203] width 102 height 12
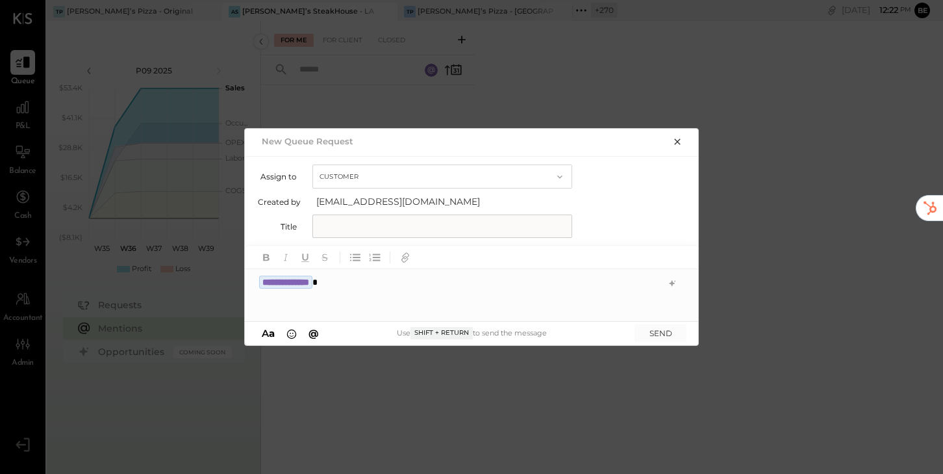
click at [582, 139] on icon "button" at bounding box center [677, 141] width 10 height 10
